Goal: Navigation & Orientation: Find specific page/section

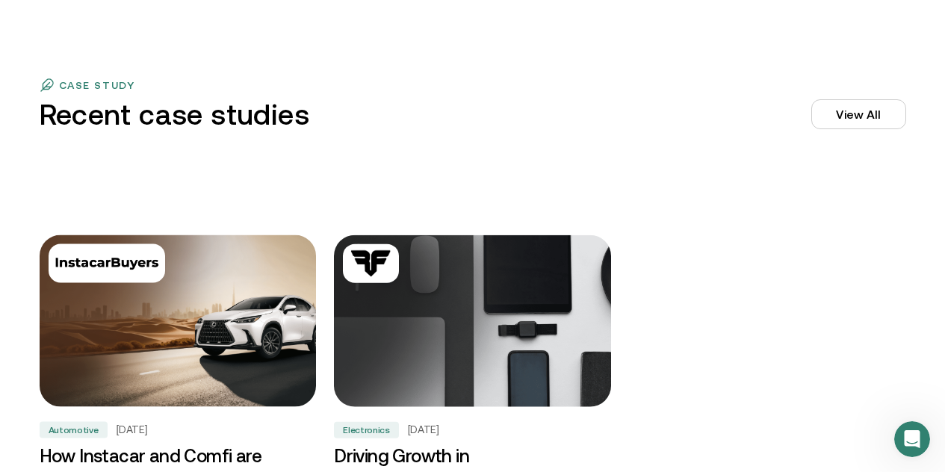
scroll to position [4731, 0]
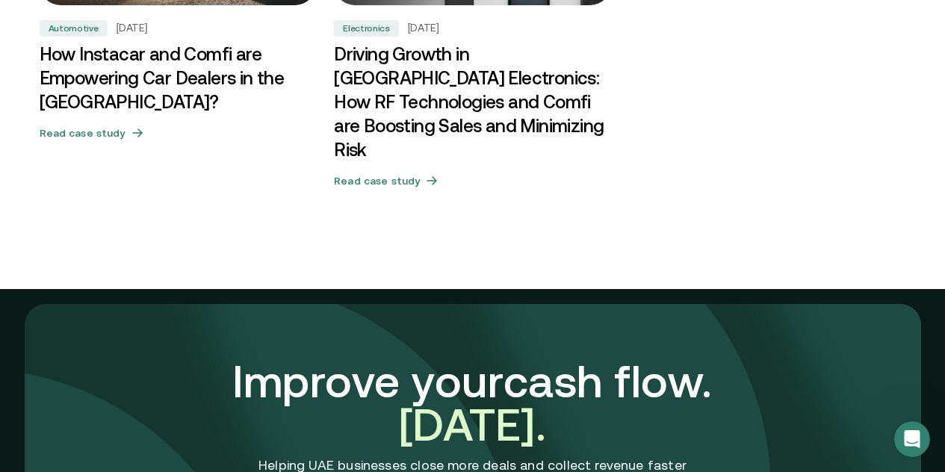
click at [942, 396] on div "Improve your cash flow. [DATE]. Helping UAE businesses close more deals and col…" at bounding box center [472, 454] width 945 height 330
drag, startPoint x: 942, startPoint y: 396, endPoint x: 940, endPoint y: 409, distance: 12.8
click at [940, 409] on div "Improve your cash flow. [DATE]. Helping UAE businesses close more deals and col…" at bounding box center [472, 454] width 945 height 330
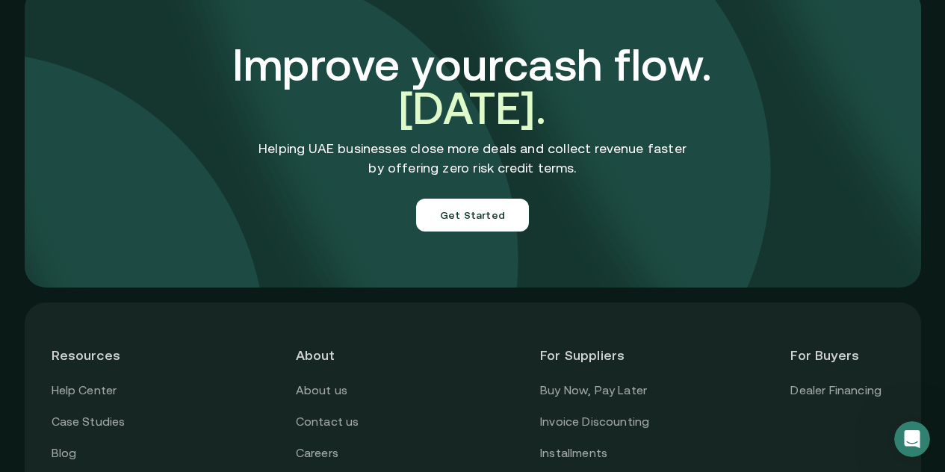
scroll to position [5435, 0]
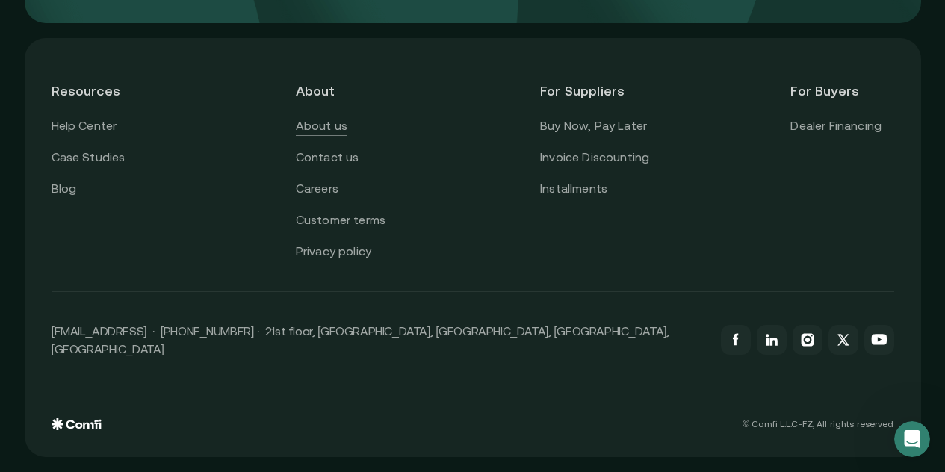
click at [321, 135] on link "About us" at bounding box center [322, 126] width 52 height 19
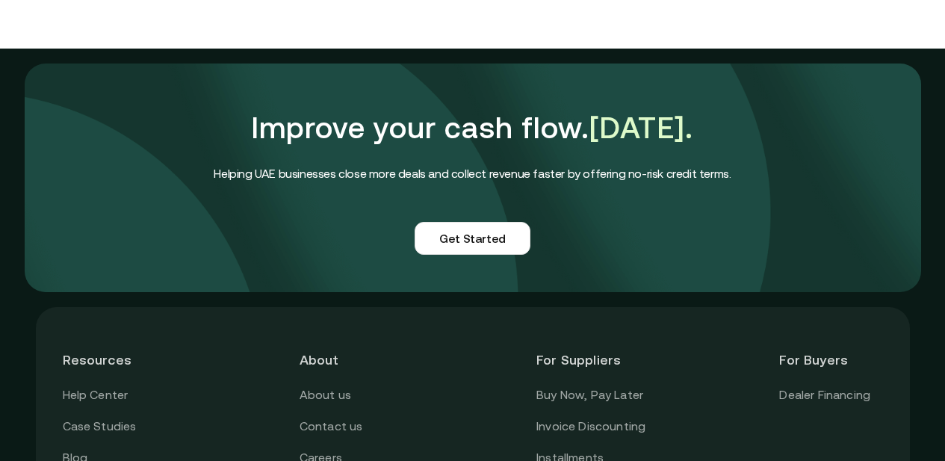
scroll to position [3550, 0]
